Goal: Browse casually: Explore the website without a specific task or goal

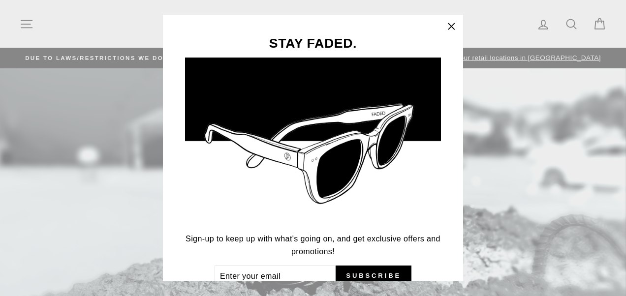
scroll to position [48, 0]
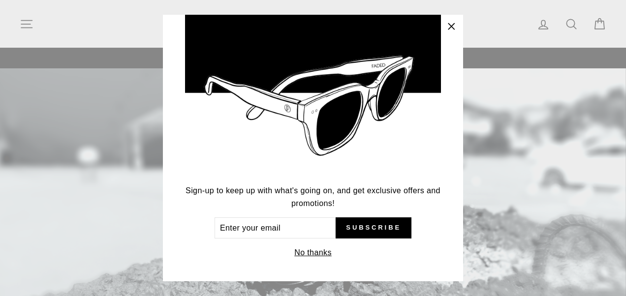
click at [315, 252] on button "No thanks" at bounding box center [313, 253] width 43 height 14
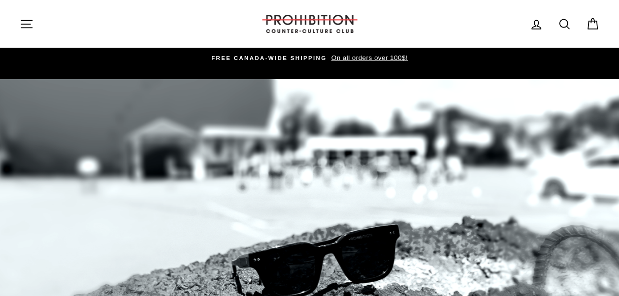
click at [21, 23] on icon "button" at bounding box center [27, 24] width 14 height 14
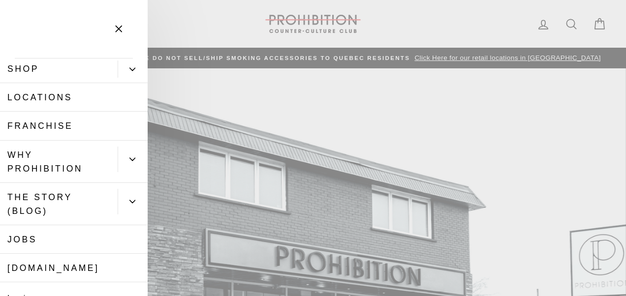
scroll to position [0, 0]
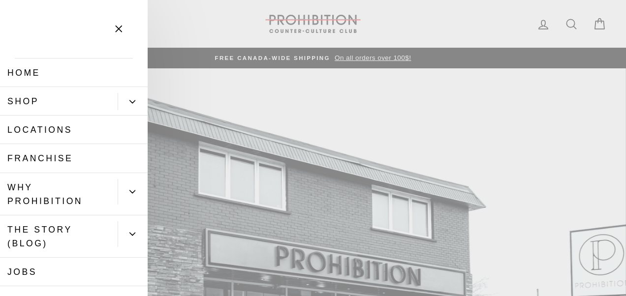
click at [130, 102] on icon "Primary" at bounding box center [132, 101] width 5 height 2
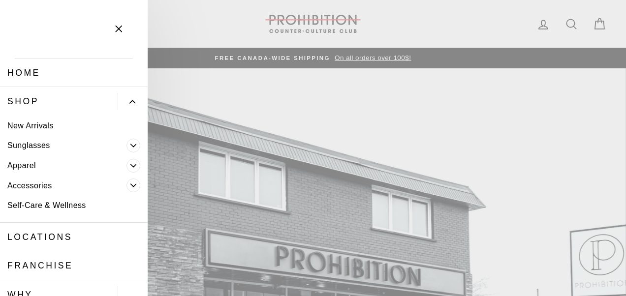
click at [130, 102] on icon "Primary" at bounding box center [133, 102] width 6 height 6
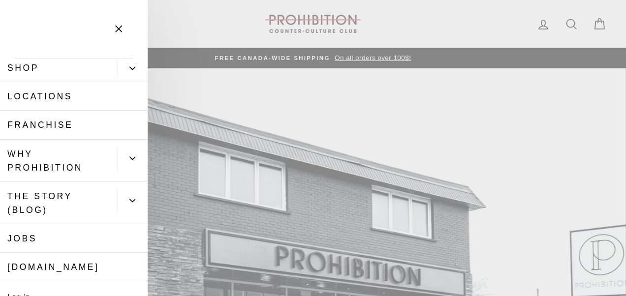
scroll to position [49, 0]
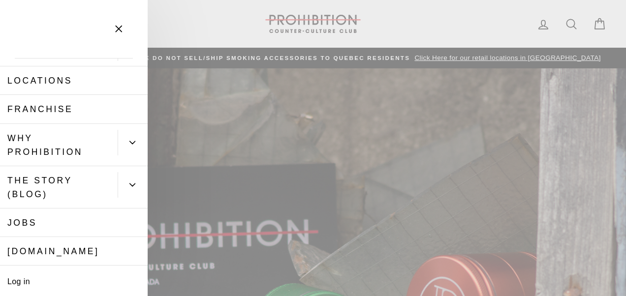
click at [122, 149] on button "Primary" at bounding box center [133, 143] width 30 height 26
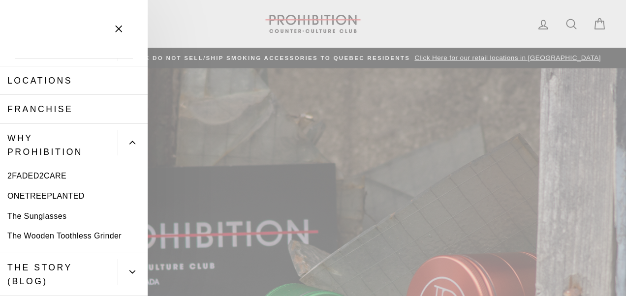
click at [122, 149] on button "Primary" at bounding box center [133, 143] width 30 height 26
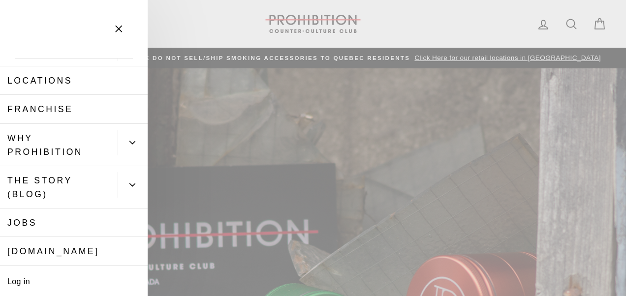
scroll to position [82, 0]
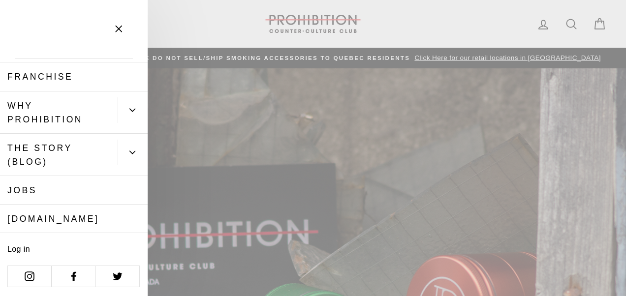
click at [130, 153] on icon "Primary" at bounding box center [132, 152] width 5 height 2
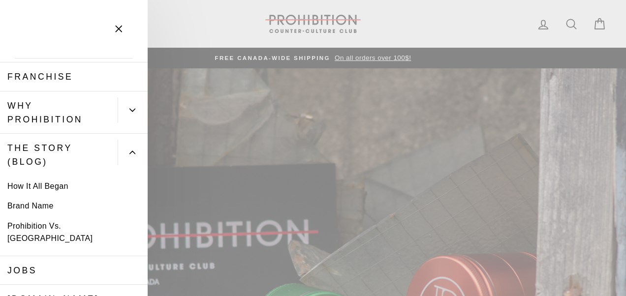
click at [69, 227] on link "Prohibition Vs. [GEOGRAPHIC_DATA]" at bounding box center [74, 232] width 148 height 33
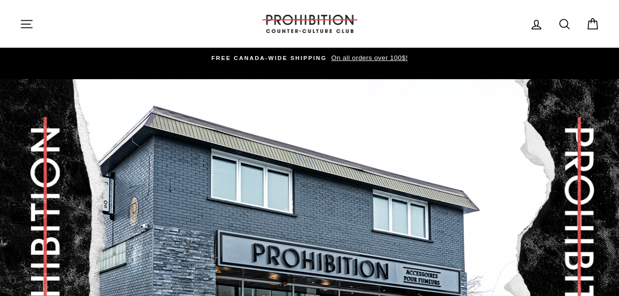
click at [541, 23] on icon at bounding box center [536, 25] width 14 height 14
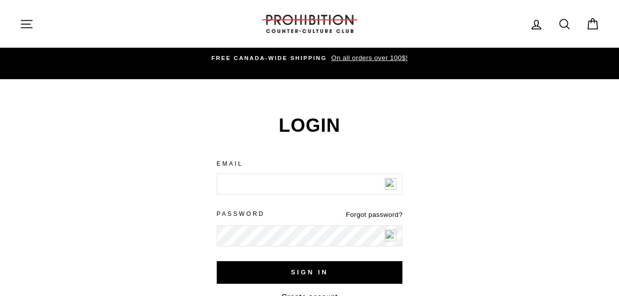
click at [590, 23] on icon at bounding box center [593, 24] width 14 height 14
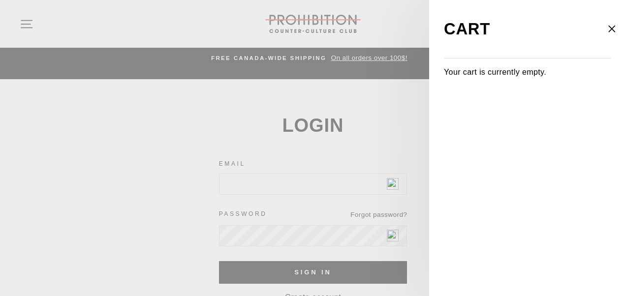
click at [407, 79] on main "Login We've sent you an email with a link to update your password. Email Passwo…" at bounding box center [313, 251] width 626 height 345
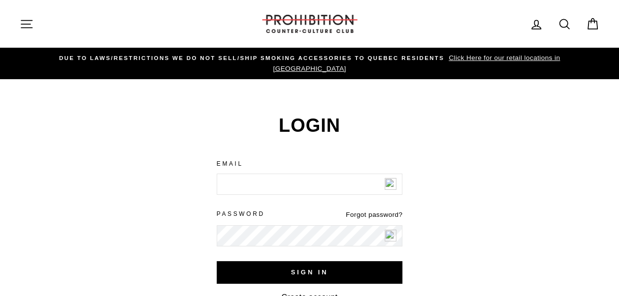
click at [29, 23] on icon "button" at bounding box center [27, 24] width 14 height 14
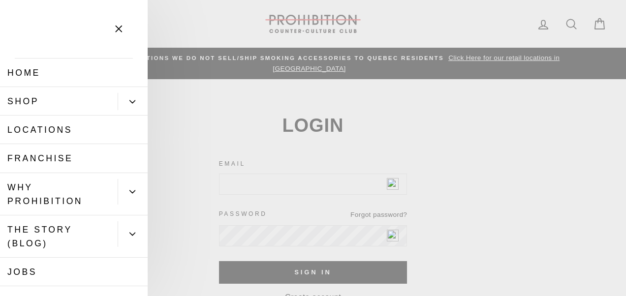
click at [38, 105] on link "Shop" at bounding box center [59, 101] width 118 height 29
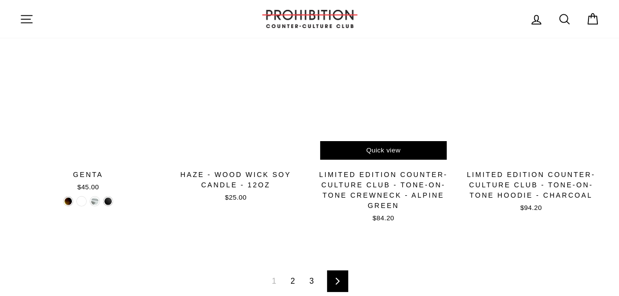
scroll to position [1478, 0]
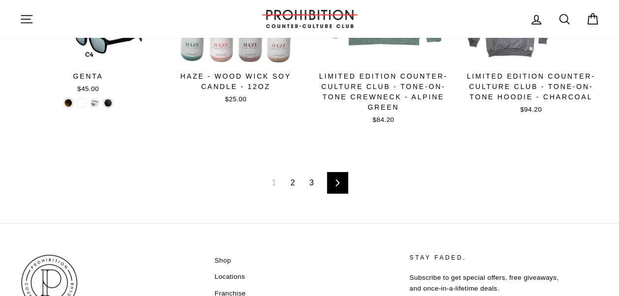
click at [294, 175] on link "2" at bounding box center [293, 183] width 16 height 16
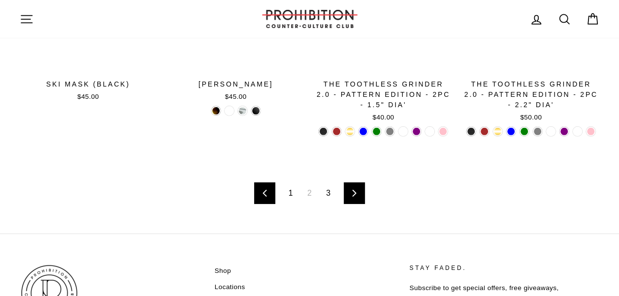
scroll to position [1478, 0]
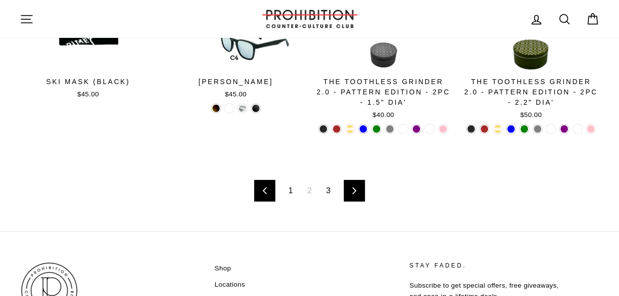
click at [331, 183] on link "3" at bounding box center [328, 191] width 16 height 16
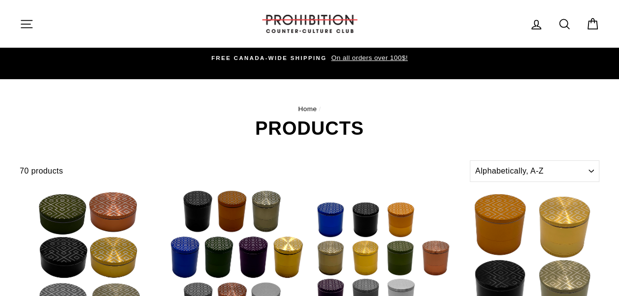
click at [33, 20] on button "Site navigation" at bounding box center [27, 23] width 26 height 21
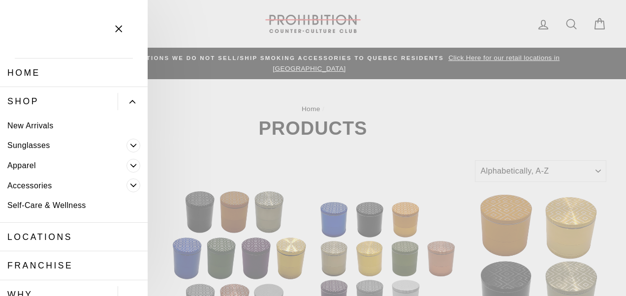
click at [127, 185] on span "Primary" at bounding box center [134, 186] width 14 height 14
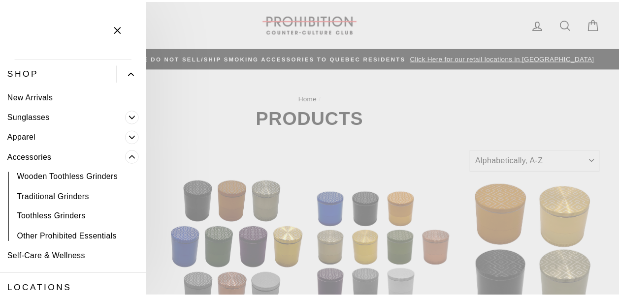
scroll to position [49, 0]
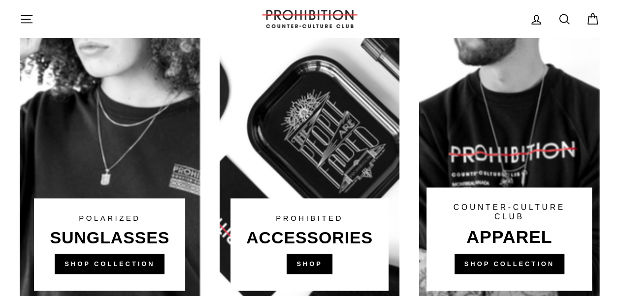
scroll to position [690, 0]
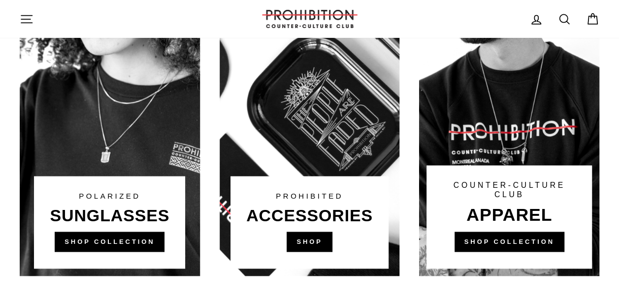
click at [305, 231] on link at bounding box center [310, 89] width 180 height 374
click at [504, 210] on link at bounding box center [509, 89] width 180 height 374
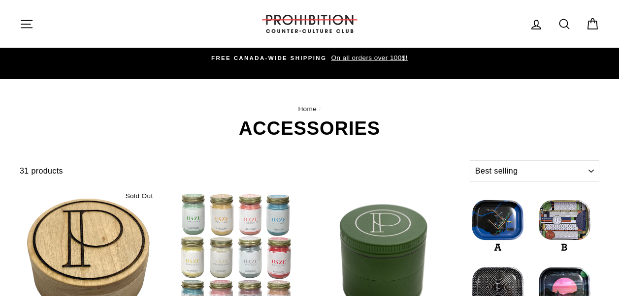
select select "best-selling"
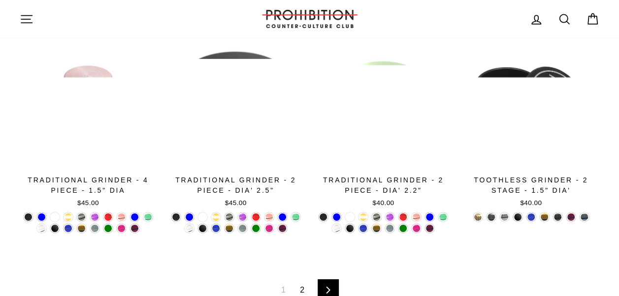
scroll to position [1527, 0]
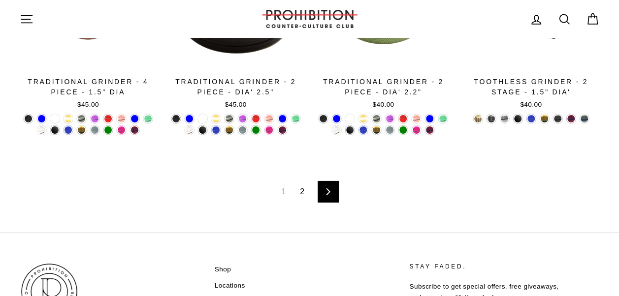
click at [296, 184] on link "2" at bounding box center [302, 192] width 16 height 16
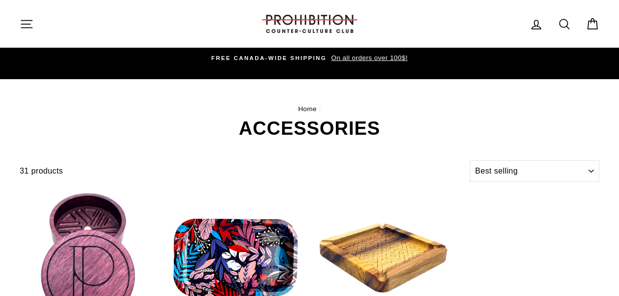
select select "best-selling"
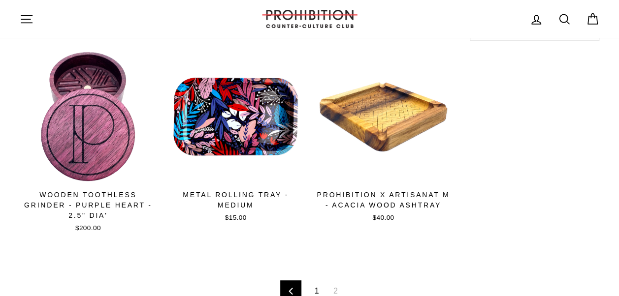
scroll to position [99, 0]
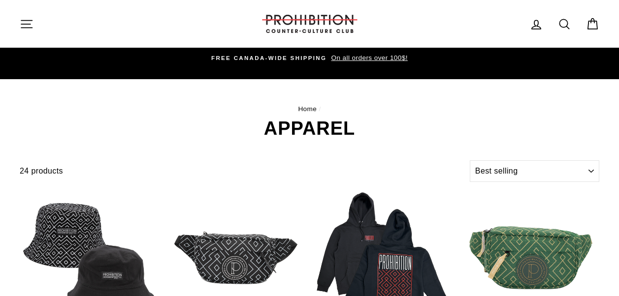
select select "best-selling"
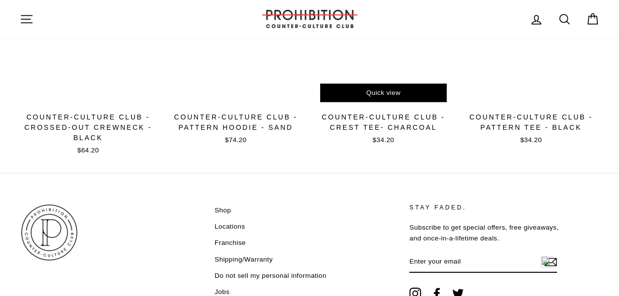
scroll to position [1285, 0]
